Goal: Task Accomplishment & Management: Manage account settings

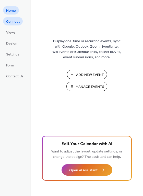
click at [17, 21] on span "Connect" at bounding box center [13, 21] width 14 height 5
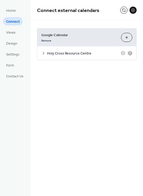
click at [126, 36] on button "Choose Calendars" at bounding box center [126, 37] width 11 height 9
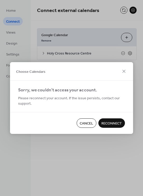
click at [108, 123] on span "Reconnect" at bounding box center [111, 123] width 20 height 5
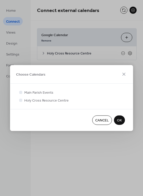
click at [123, 121] on button "OK" at bounding box center [119, 120] width 11 height 9
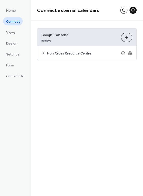
click at [43, 54] on icon at bounding box center [43, 53] width 4 height 4
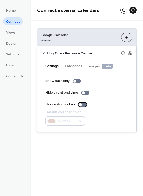
click at [83, 105] on div at bounding box center [82, 105] width 8 height 4
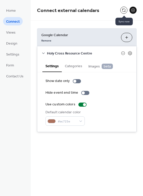
click at [122, 8] on button at bounding box center [123, 10] width 7 height 7
